Goal: Task Accomplishment & Management: Manage account settings

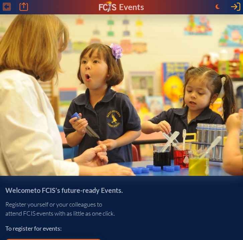
type input "abarber@jcds.com"
click at [236, 6] on icon at bounding box center [235, 7] width 9 height 8
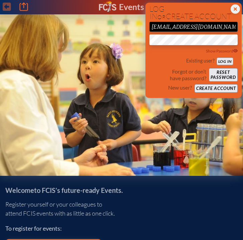
click at [219, 61] on button "Log in" at bounding box center [225, 60] width 16 height 7
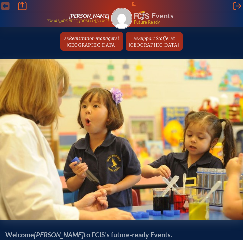
click at [84, 42] on span "[GEOGRAPHIC_DATA]" at bounding box center [92, 45] width 50 height 6
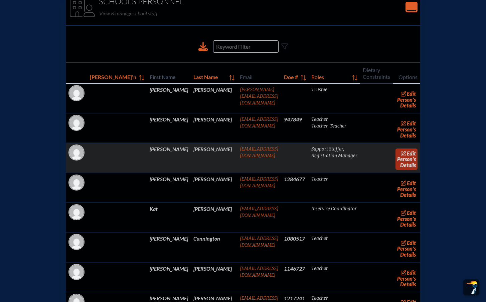
scroll to position [1332, 0]
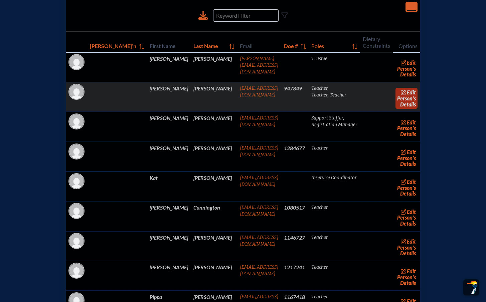
click at [243, 109] on link "edit Person’s Details" at bounding box center [407, 98] width 22 height 21
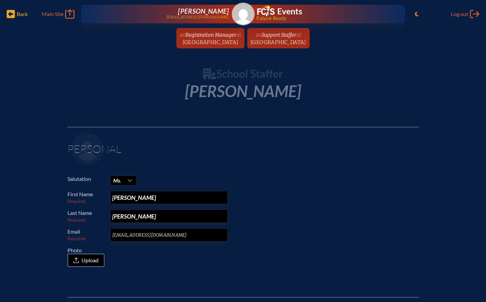
click at [8, 16] on icon at bounding box center [11, 14] width 8 height 8
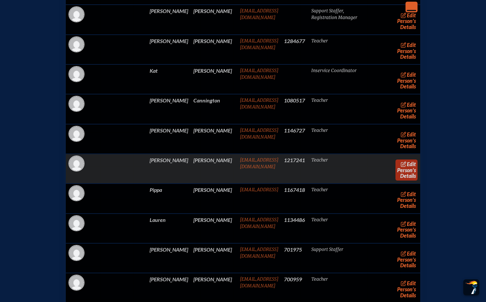
scroll to position [1439, 0]
click at [243, 167] on span "edit" at bounding box center [411, 164] width 9 height 6
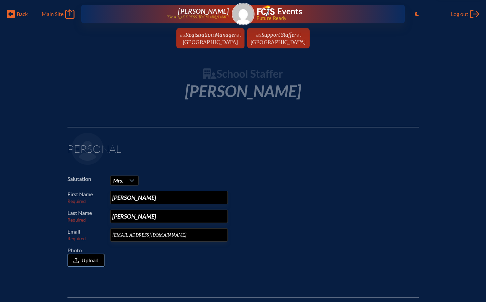
drag, startPoint x: 153, startPoint y: 219, endPoint x: 74, endPoint y: 231, distance: 80.0
click at [75, 230] on div "Salutation Mrs. First Name Required [PERSON_NAME] Last Name Required [PERSON_NA…" at bounding box center [244, 222] width 352 height 92
drag, startPoint x: 153, startPoint y: 217, endPoint x: 106, endPoint y: 218, distance: 46.5
click at [106, 218] on p "Last Name Required [PERSON_NAME]" at bounding box center [241, 216] width 346 height 13
type input "[PERSON_NAME]"
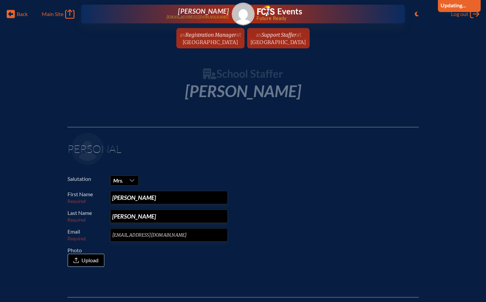
click at [243, 177] on p "Salutation Mrs." at bounding box center [241, 181] width 346 height 10
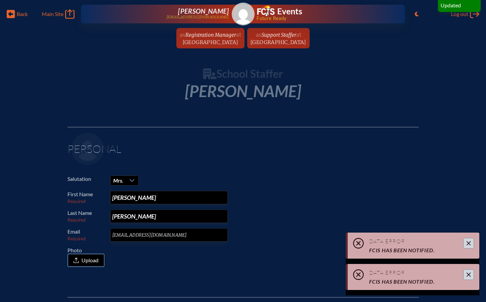
scroll to position [1, 0]
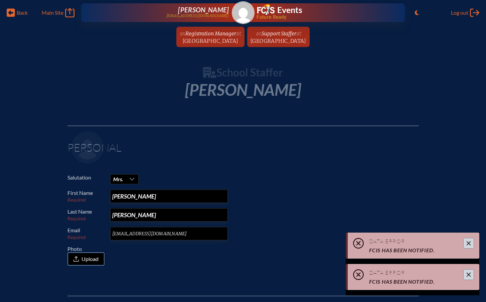
click at [243, 240] on icon "Close" at bounding box center [468, 243] width 5 height 5
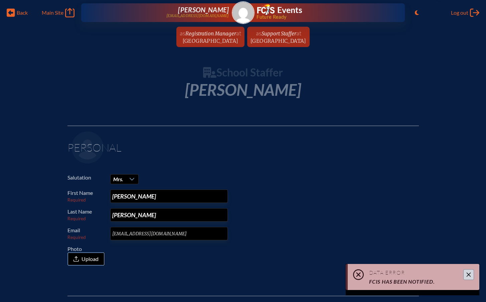
click at [243, 240] on button "Close" at bounding box center [469, 275] width 11 height 11
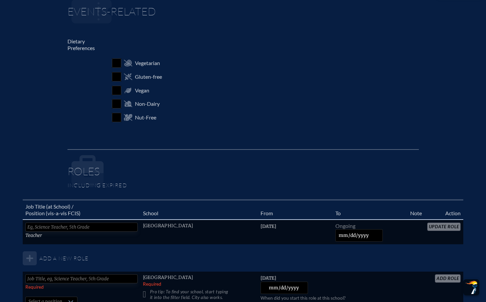
scroll to position [388, 0]
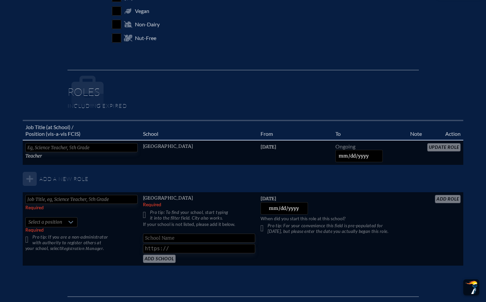
click at [243, 174] on table "Job Title (at School) / Position (vis-a-vis FCIS) School From To Note Action Te…" at bounding box center [243, 193] width 441 height 147
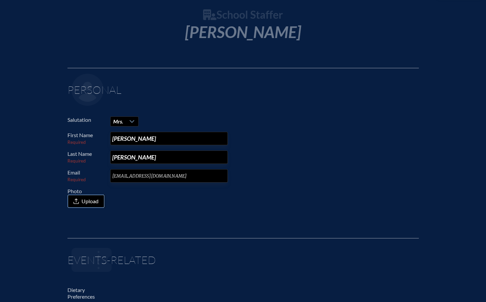
scroll to position [0, 0]
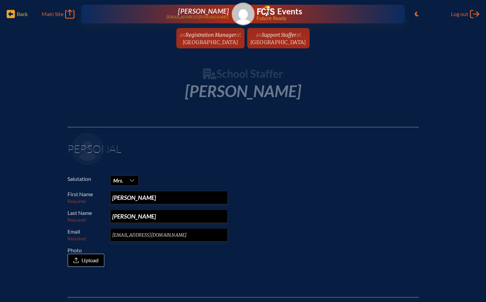
click at [13, 12] on icon at bounding box center [11, 14] width 8 height 8
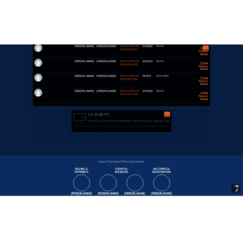
scroll to position [2731, 0]
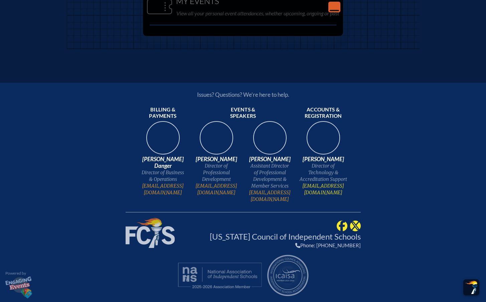
click at [243, 194] on link "[EMAIL_ADDRESS][DOMAIN_NAME]" at bounding box center [323, 189] width 48 height 13
drag, startPoint x: 304, startPoint y: 195, endPoint x: 350, endPoint y: 196, distance: 46.1
click at [243, 196] on ul "Billing & payments [PERSON_NAME] Danger Director of Business & Operations [EMAI…" at bounding box center [243, 153] width 235 height 99
copy link "[EMAIL_ADDRESS][DOMAIN_NAME]"
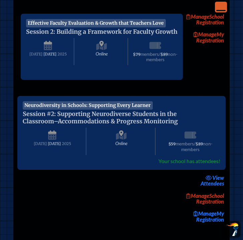
scroll to position [13, 5]
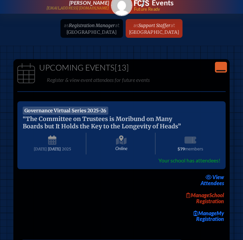
click at [139, 31] on span "[GEOGRAPHIC_DATA]" at bounding box center [154, 32] width 50 height 6
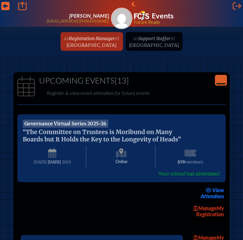
click at [93, 42] on span "at [GEOGRAPHIC_DATA]" at bounding box center [93, 41] width 53 height 13
